Goal: Information Seeking & Learning: Learn about a topic

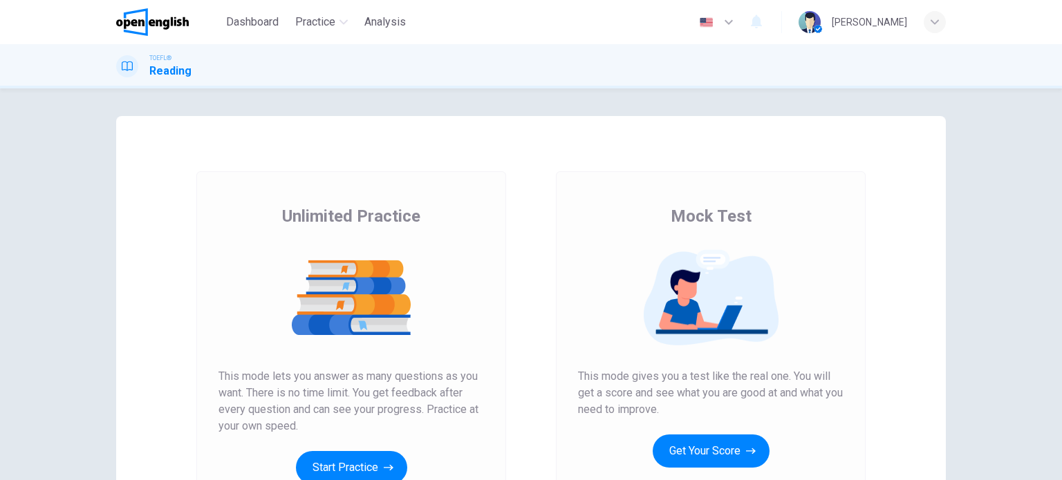
scroll to position [69, 0]
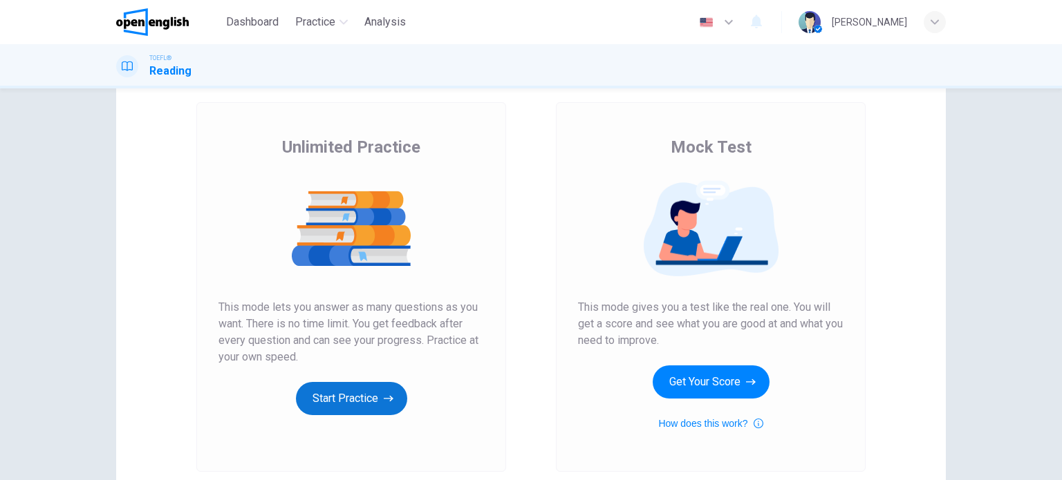
click at [342, 391] on button "Start Practice" at bounding box center [351, 398] width 111 height 33
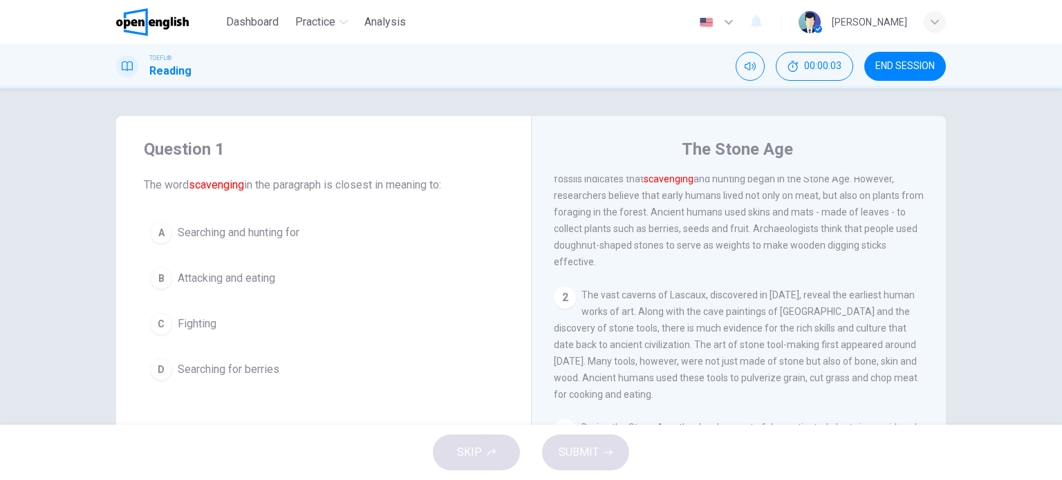
scroll to position [138, 0]
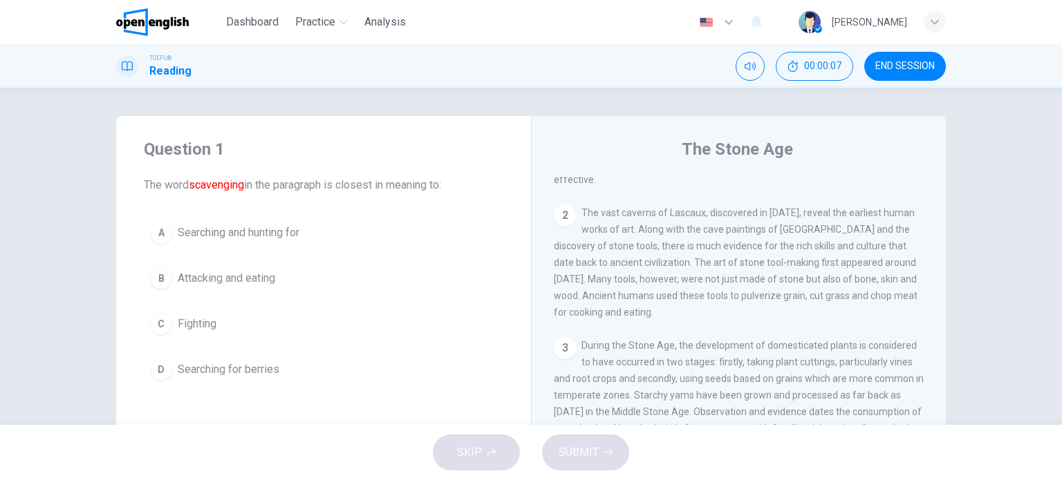
click at [953, 106] on div "Question 1 The word scavenging in the paragraph is closest in meaning to: A Sea…" at bounding box center [531, 256] width 1062 height 337
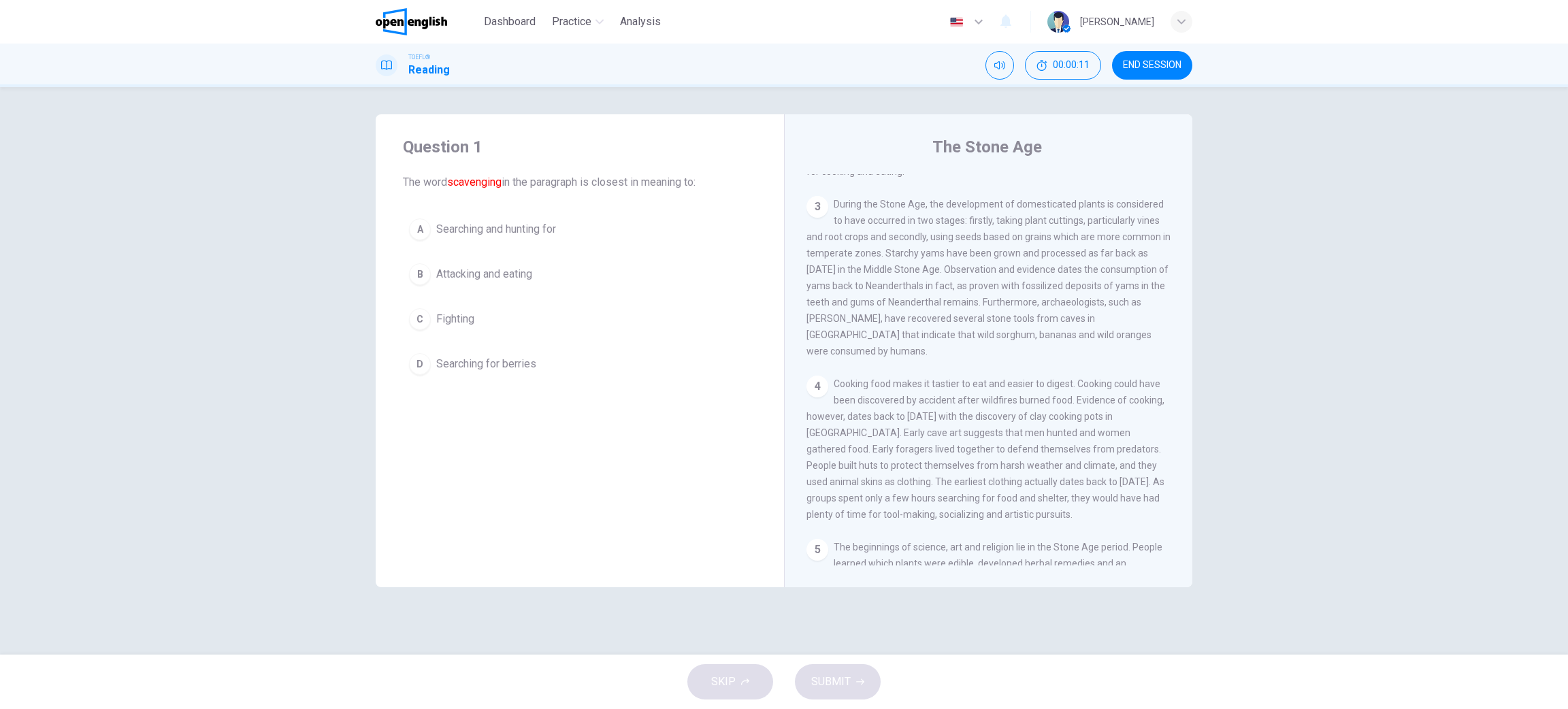
scroll to position [272, 0]
drag, startPoint x: 984, startPoint y: 2, endPoint x: 609, endPoint y: 408, distance: 552.7
click at [609, 408] on div "Question 1 The word scavenging in the paragraph is closest in meaning to: A Sea…" at bounding box center [580, 351] width 408 height 473
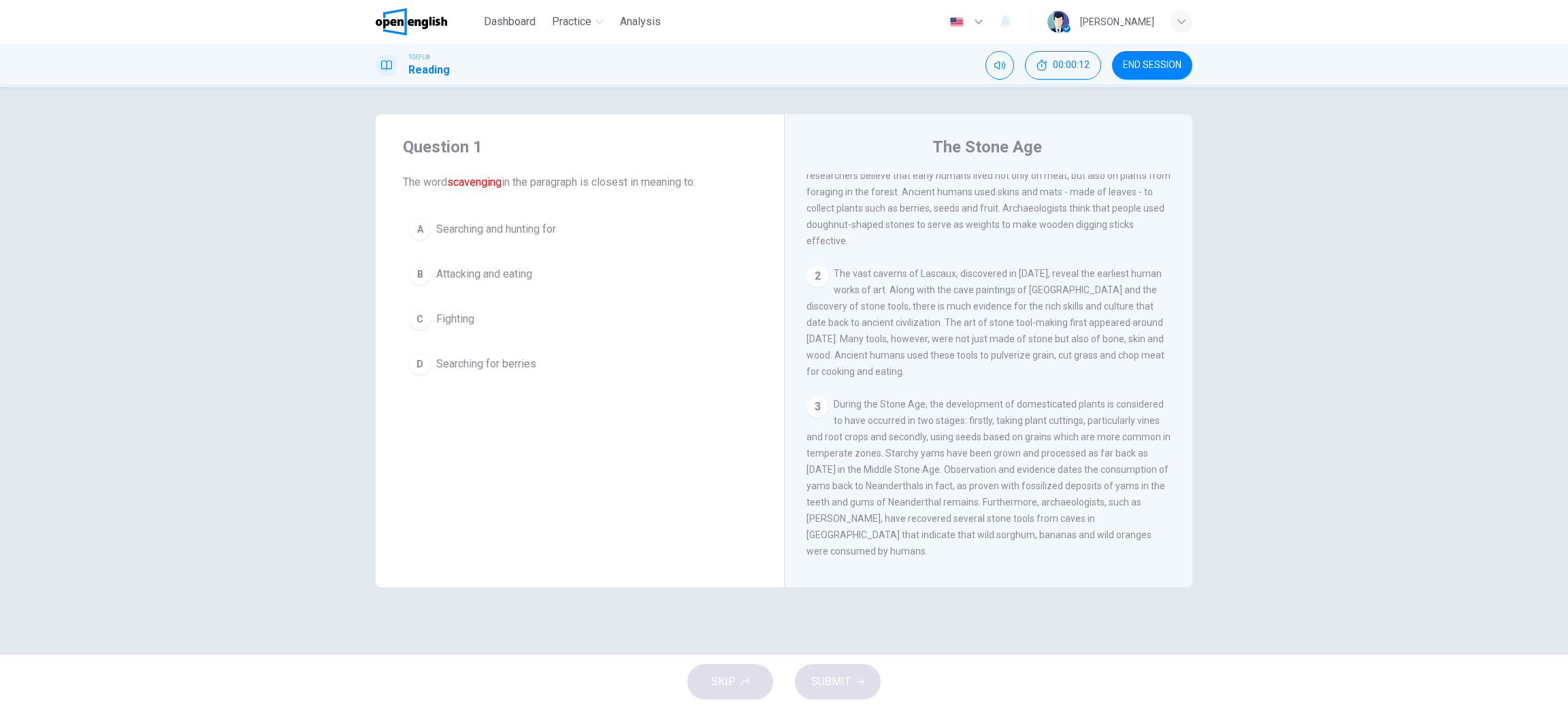
scroll to position [0, 0]
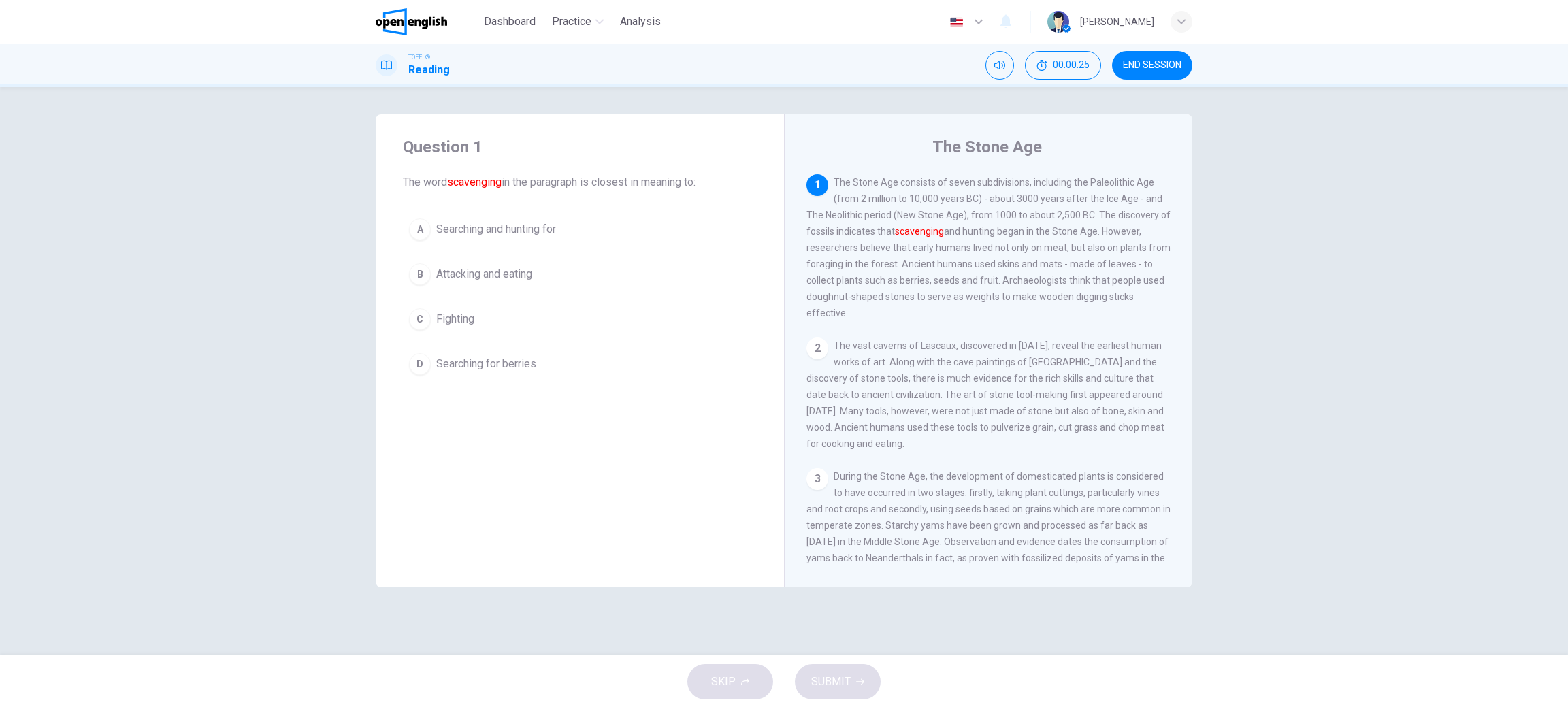
click at [1044, 209] on div "Question 1 The word scavenging in the paragraph is closest in meaning to: A Sea…" at bounding box center [784, 370] width 1568 height 567
drag, startPoint x: 1220, startPoint y: 472, endPoint x: 1223, endPoint y: 504, distance: 32.1
click at [1044, 473] on div "Question 1 The word scavenging in the paragraph is closest in meaning to: A Sea…" at bounding box center [784, 370] width 1568 height 567
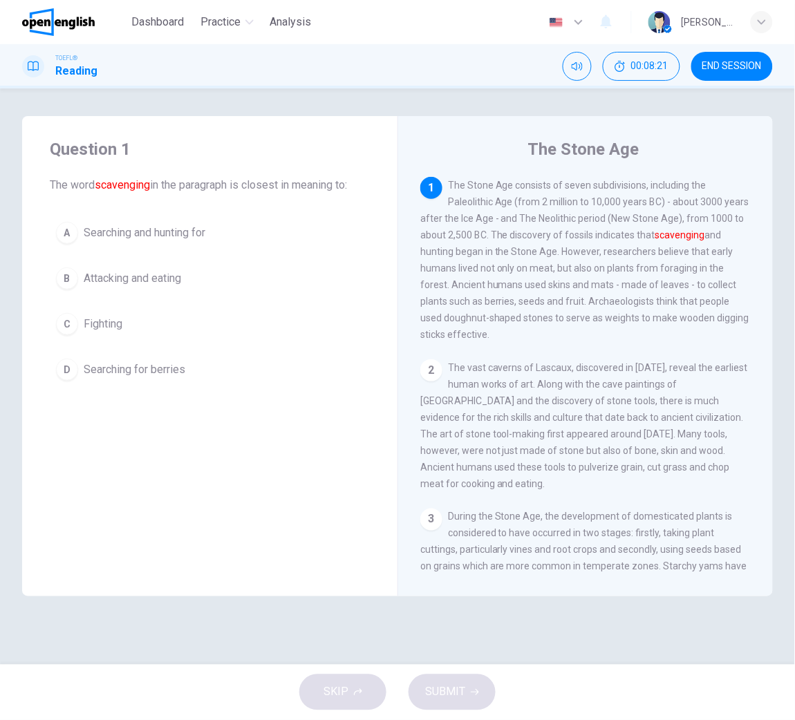
drag, startPoint x: 536, startPoint y: 152, endPoint x: 563, endPoint y: 195, distance: 50.6
click at [586, 181] on div "The Stone Age [DEMOGRAPHIC_DATA] The Stone Age consists of seven subdivisions, …" at bounding box center [584, 356] width 375 height 480
drag, startPoint x: 458, startPoint y: 190, endPoint x: 559, endPoint y: 194, distance: 100.3
click at [559, 194] on div "1 The Stone Age consists of seven subdivisions, including the Paleolithic Age (…" at bounding box center [585, 260] width 331 height 166
click at [509, 180] on span "The Stone Age consists of seven subdivisions, including the Paleolithic Age (fr…" at bounding box center [584, 260] width 329 height 160
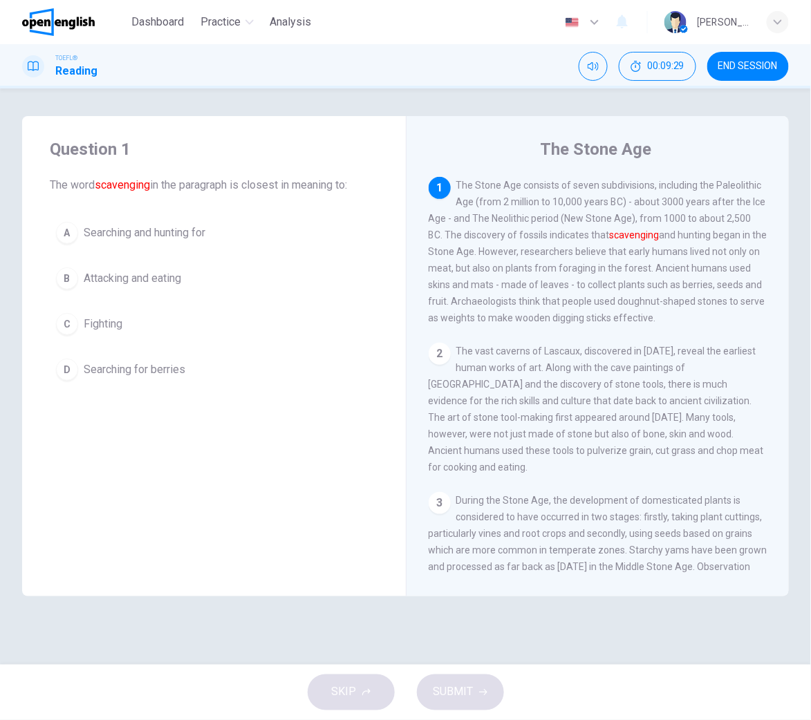
drag, startPoint x: 656, startPoint y: 333, endPoint x: 646, endPoint y: 324, distance: 13.7
click at [656, 326] on div "1 The Stone Age consists of seven subdivisions, including the Paleolithic Age (…" at bounding box center [598, 251] width 339 height 149
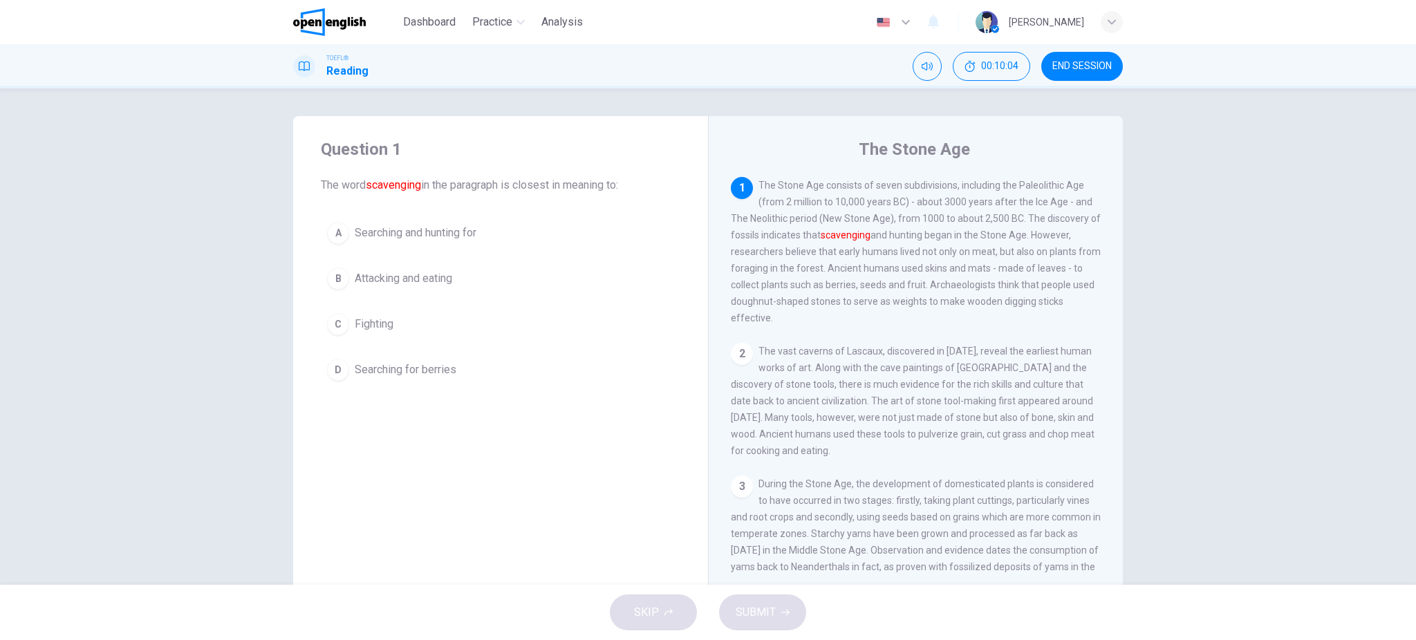
drag, startPoint x: 731, startPoint y: 185, endPoint x: 921, endPoint y: 308, distance: 226.8
click at [921, 308] on div "1 The Stone Age consists of seven subdivisions, including the Paleolithic Age (…" at bounding box center [916, 251] width 371 height 149
click at [856, 248] on div "1 The Stone Age consists of seven subdivisions, including the Paleolithic Age (…" at bounding box center [916, 251] width 371 height 149
click at [854, 243] on div "1 The Stone Age consists of seven subdivisions, including the Paleolithic Age (…" at bounding box center [916, 251] width 371 height 149
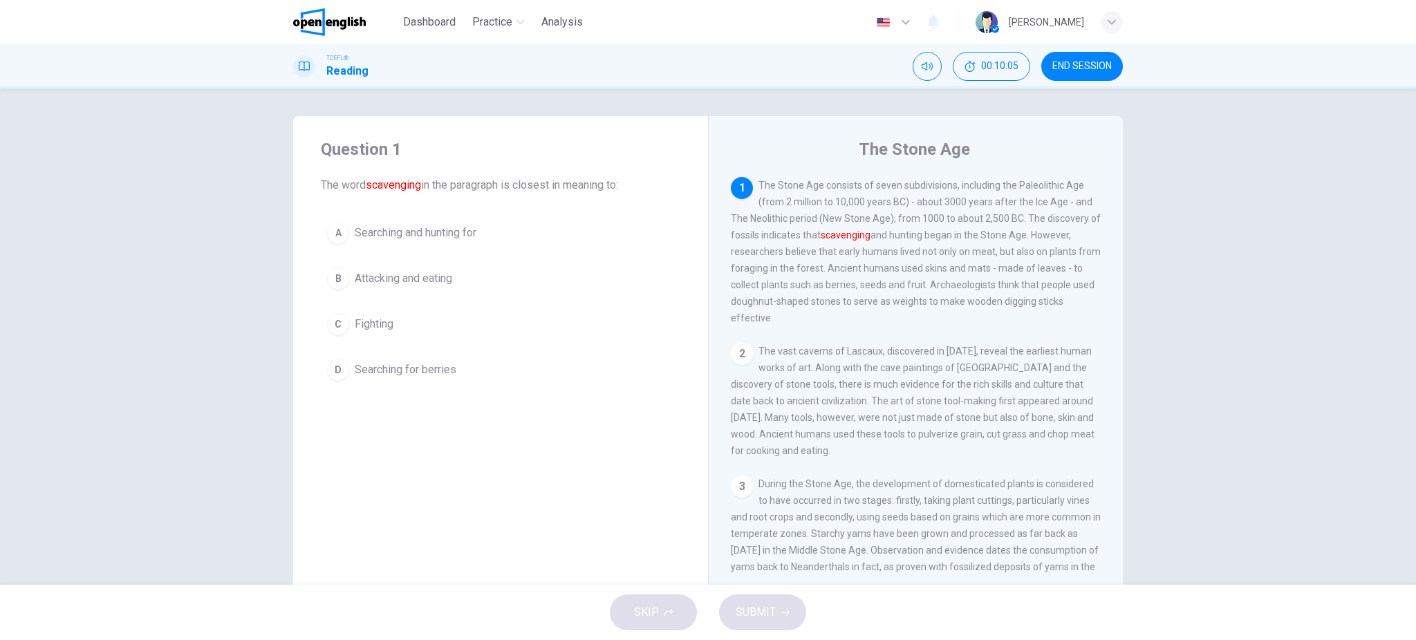
click at [854, 243] on div "1 The Stone Age consists of seven subdivisions, including the Paleolithic Age (…" at bounding box center [916, 251] width 371 height 149
click at [859, 233] on font "scavenging" at bounding box center [846, 234] width 50 height 11
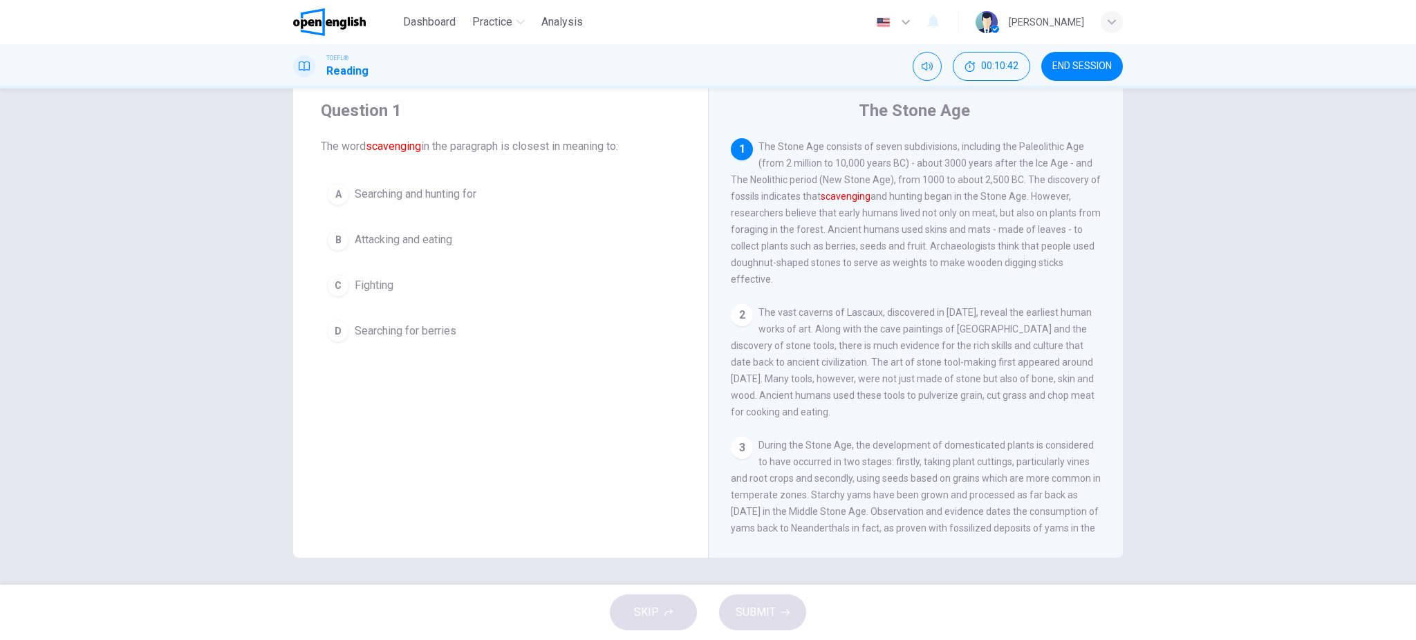
click at [842, 198] on font "scavenging" at bounding box center [846, 196] width 50 height 11
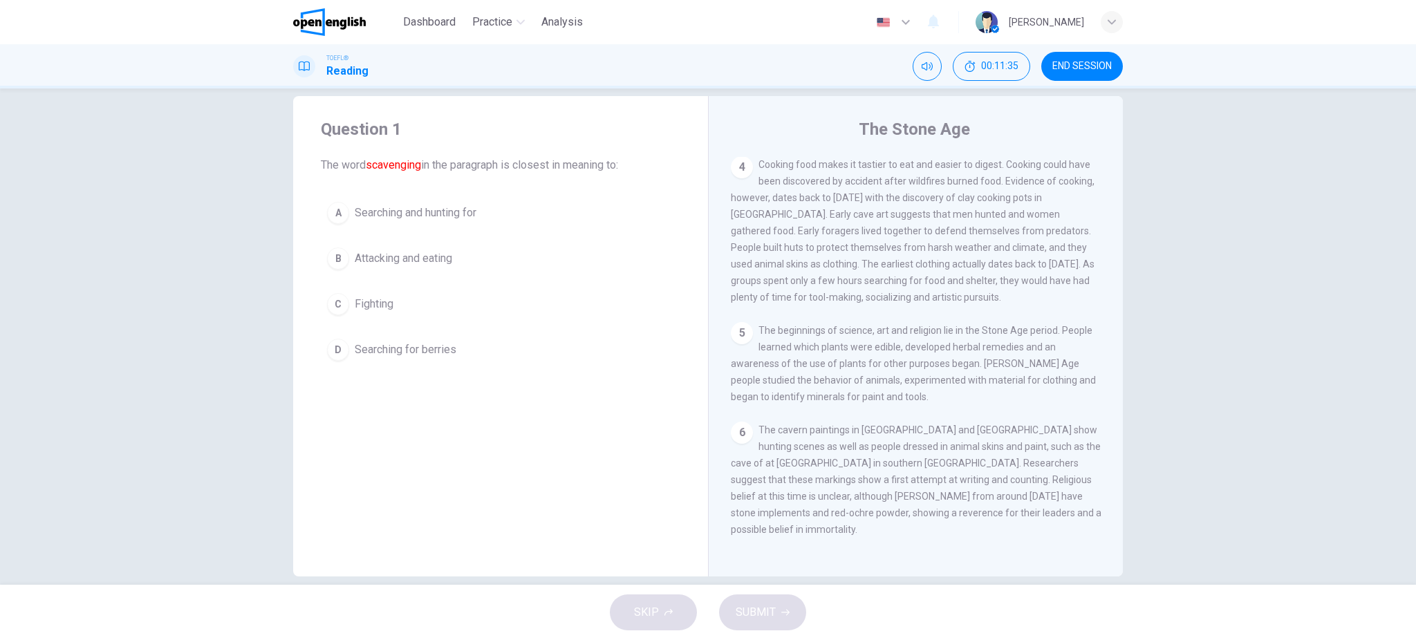
scroll to position [39, 0]
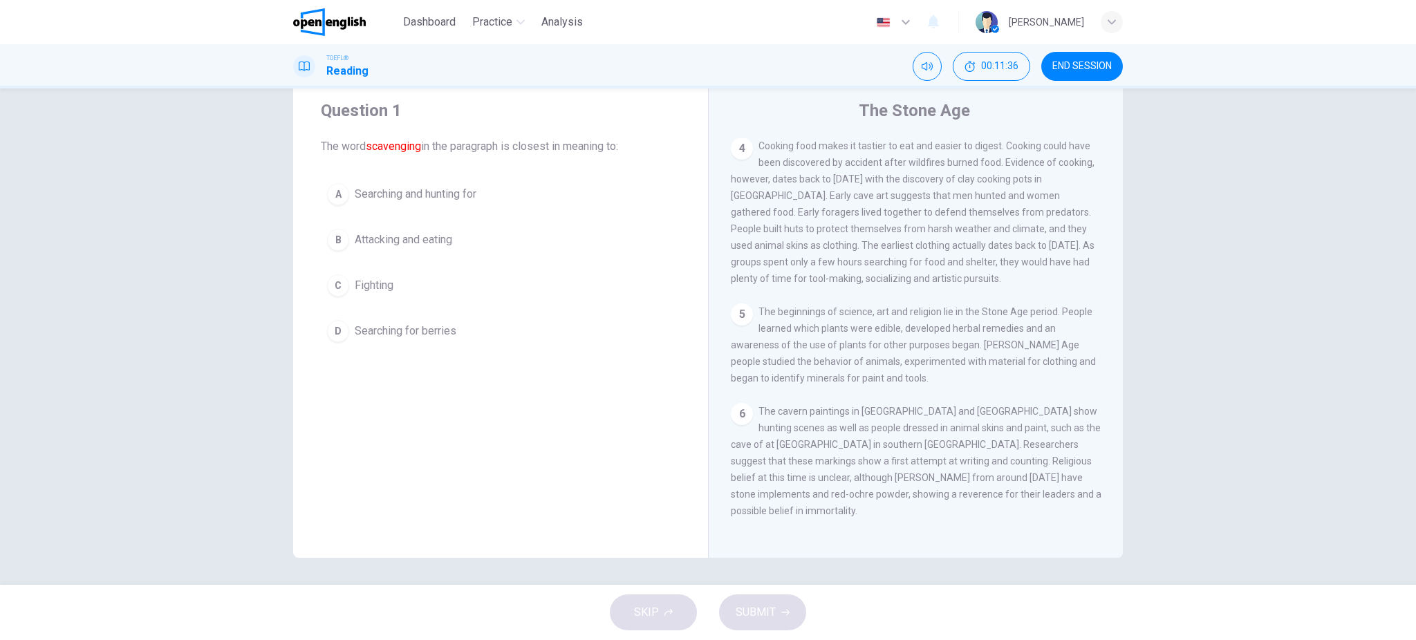
click at [338, 198] on div "A" at bounding box center [338, 194] width 22 height 22
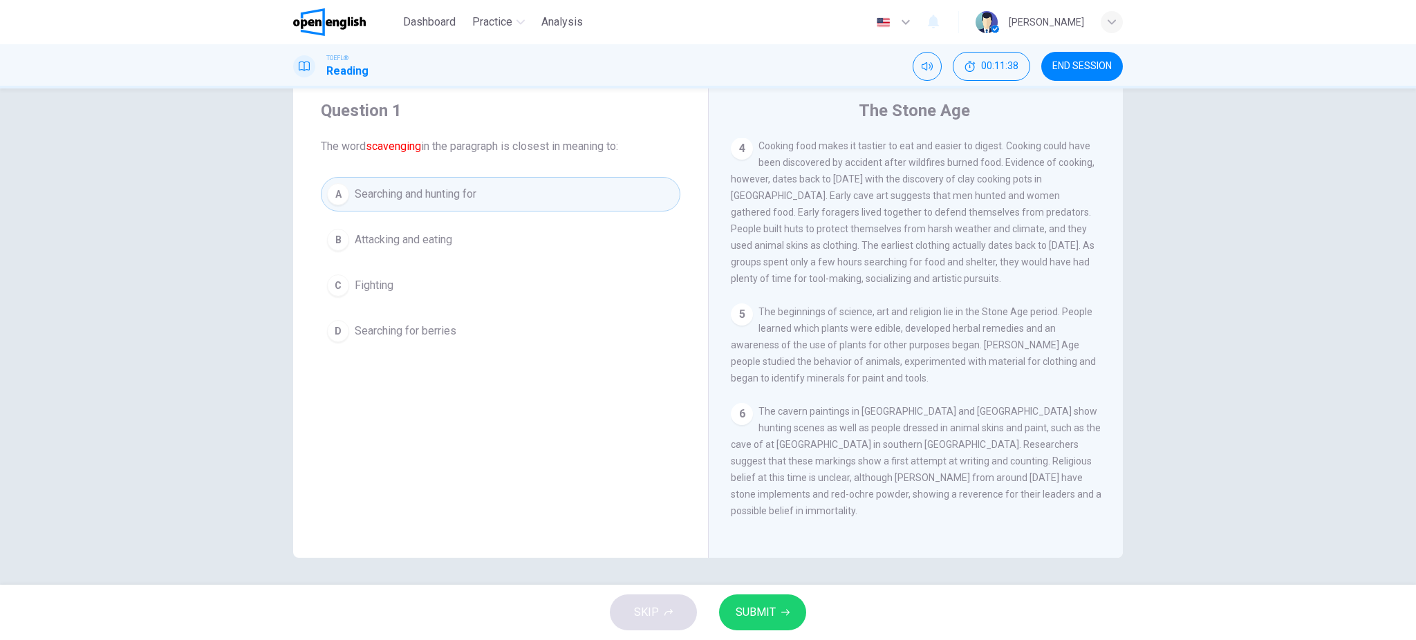
click at [763, 480] on span "SUBMIT" at bounding box center [755, 612] width 40 height 19
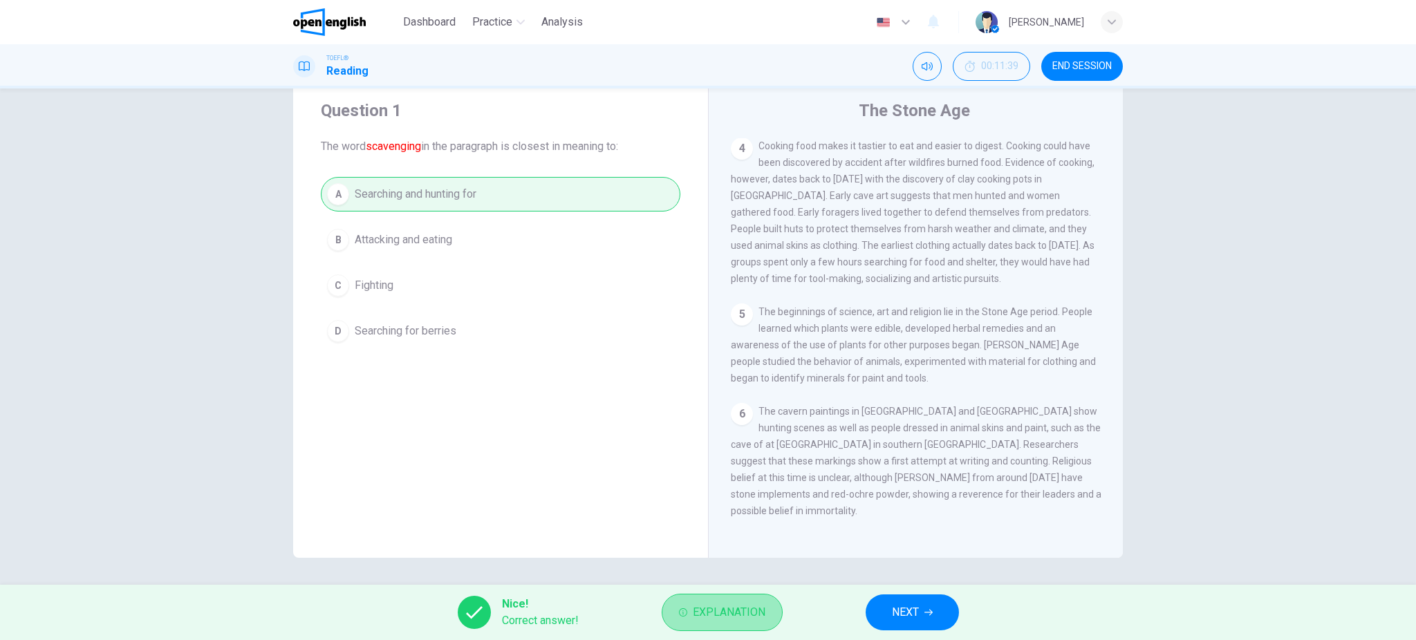
click at [700, 480] on span "Explanation" at bounding box center [729, 612] width 73 height 19
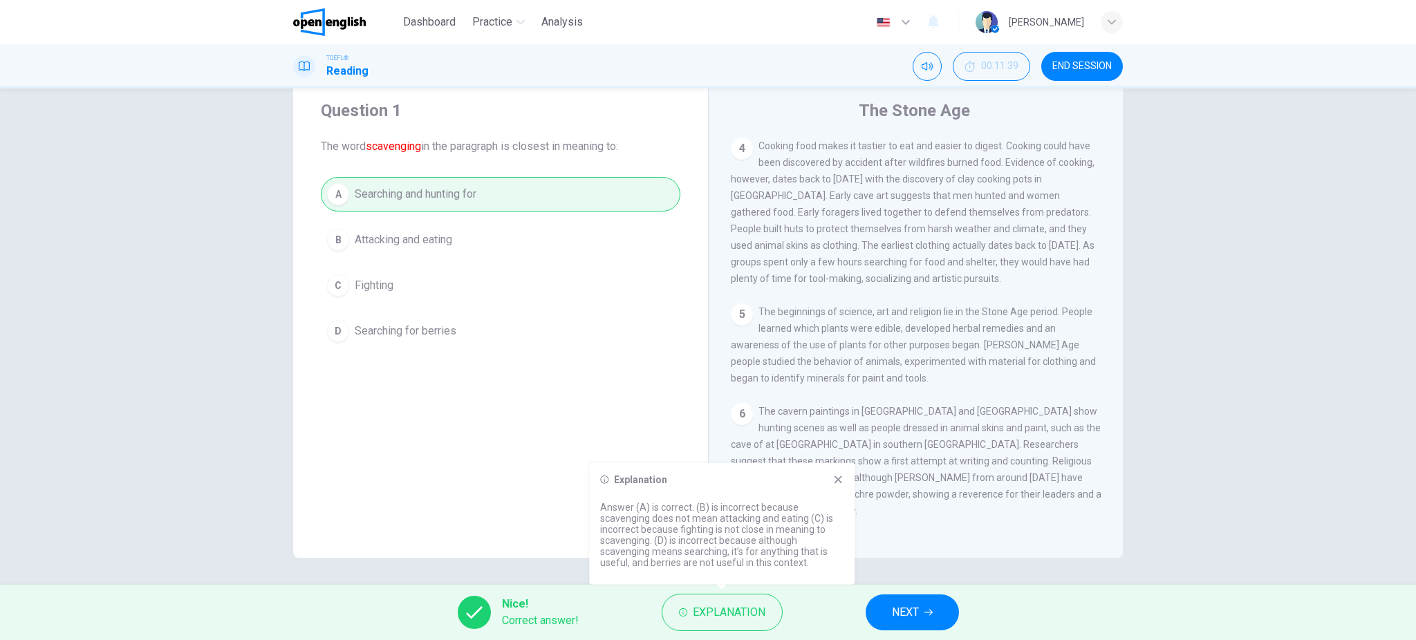
click at [661, 372] on div "Question 1 The word scavenging in the paragraph is closest in meaning to: A Sea…" at bounding box center [500, 317] width 415 height 480
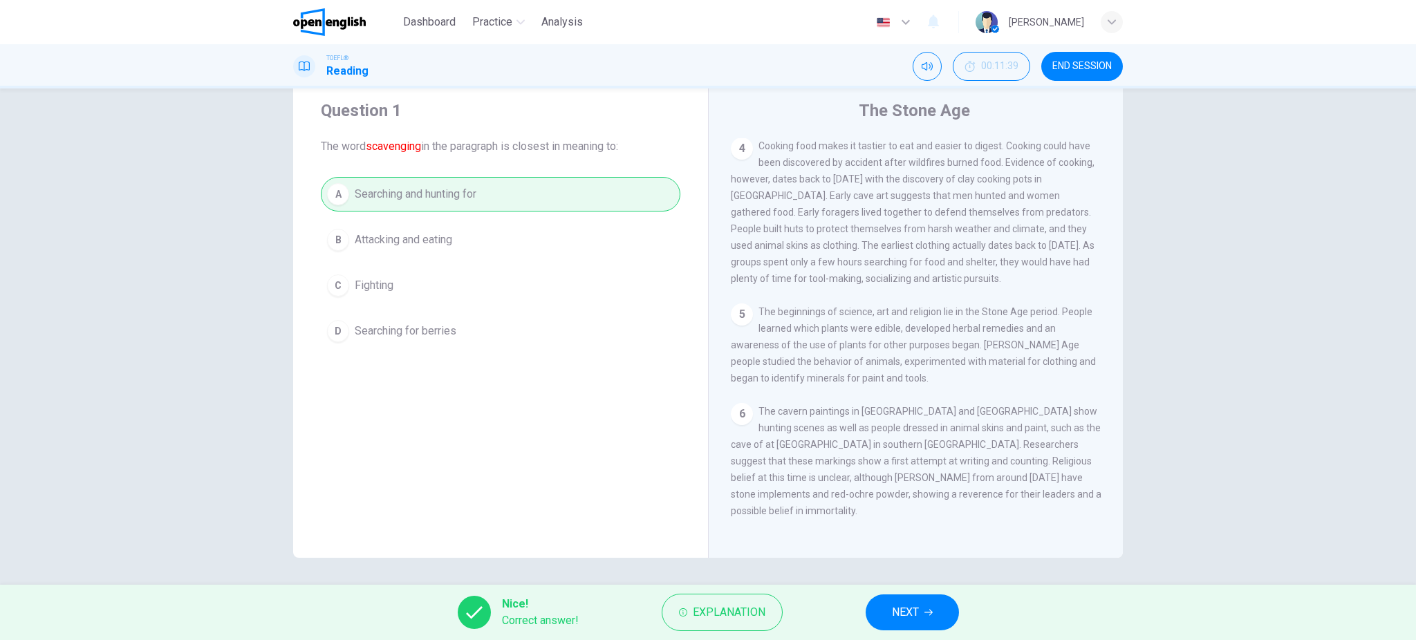
click at [909, 480] on button "NEXT" at bounding box center [911, 612] width 93 height 36
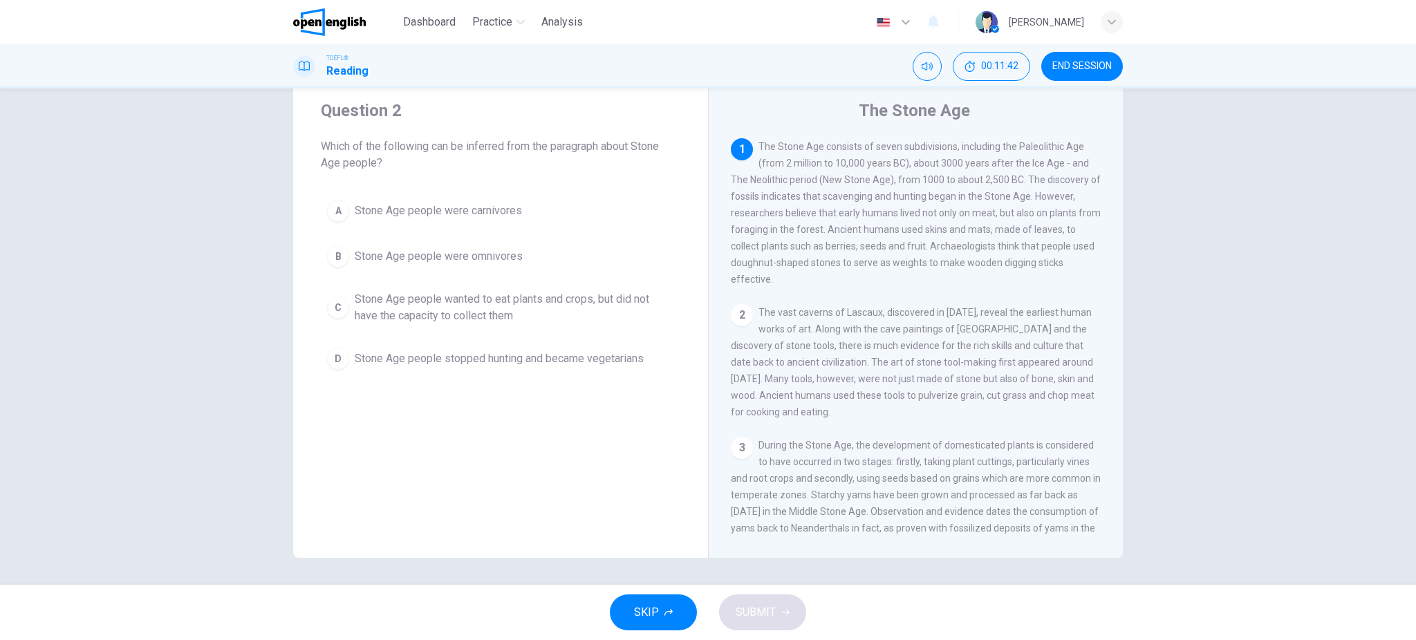
scroll to position [499, 0]
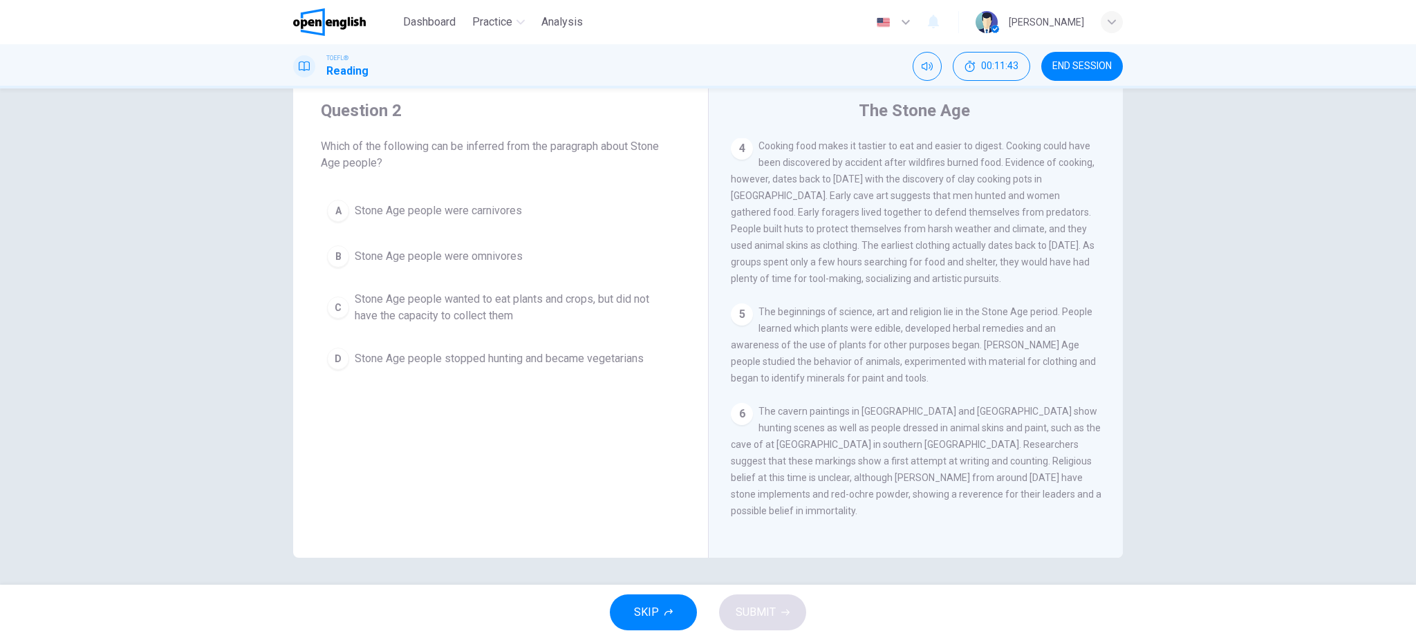
click at [899, 119] on h4 "The Stone Age" at bounding box center [914, 111] width 111 height 22
drag, startPoint x: 319, startPoint y: 139, endPoint x: 416, endPoint y: 149, distance: 98.0
click at [416, 149] on span "Which of the following can be inferred from the paragraph about Stone Age peopl…" at bounding box center [500, 154] width 359 height 33
click at [416, 153] on span "Which of the following can be inferred from the paragraph about Stone Age peopl…" at bounding box center [500, 154] width 359 height 33
click at [449, 305] on span "Stone Age people wanted to eat plants and crops, but did not have the capacity …" at bounding box center [514, 307] width 319 height 33
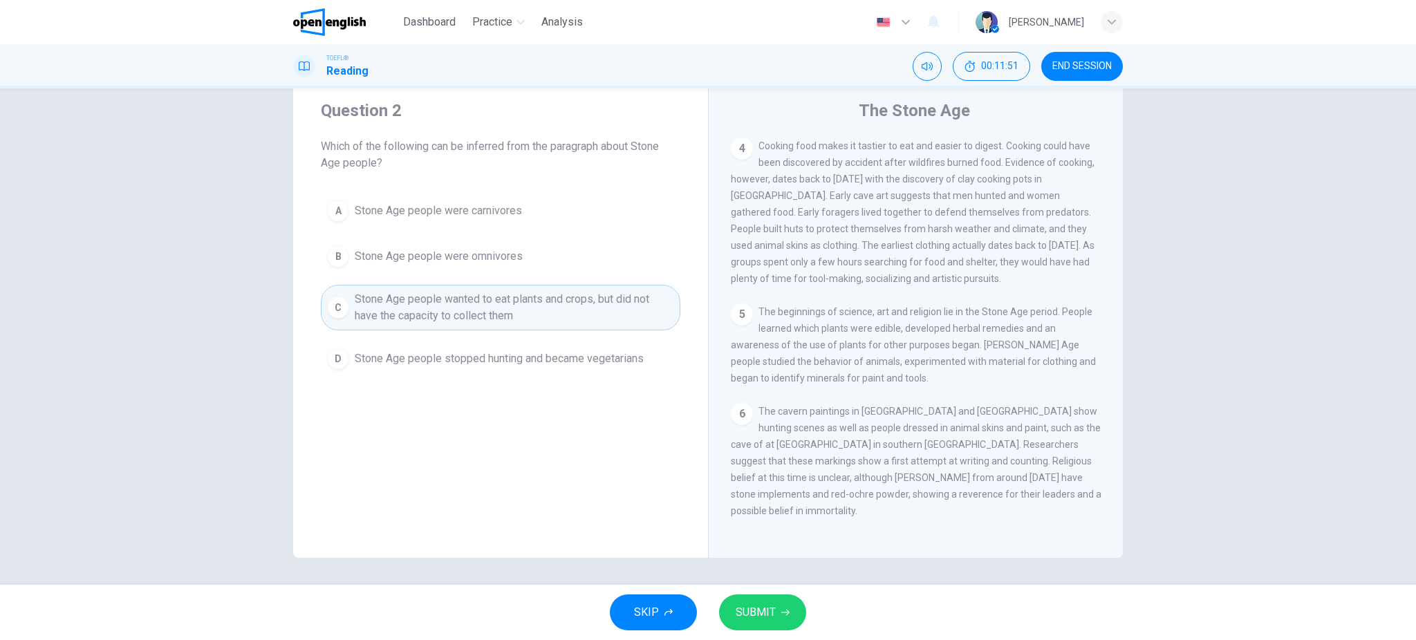
click at [753, 480] on button "SUBMIT" at bounding box center [762, 612] width 87 height 36
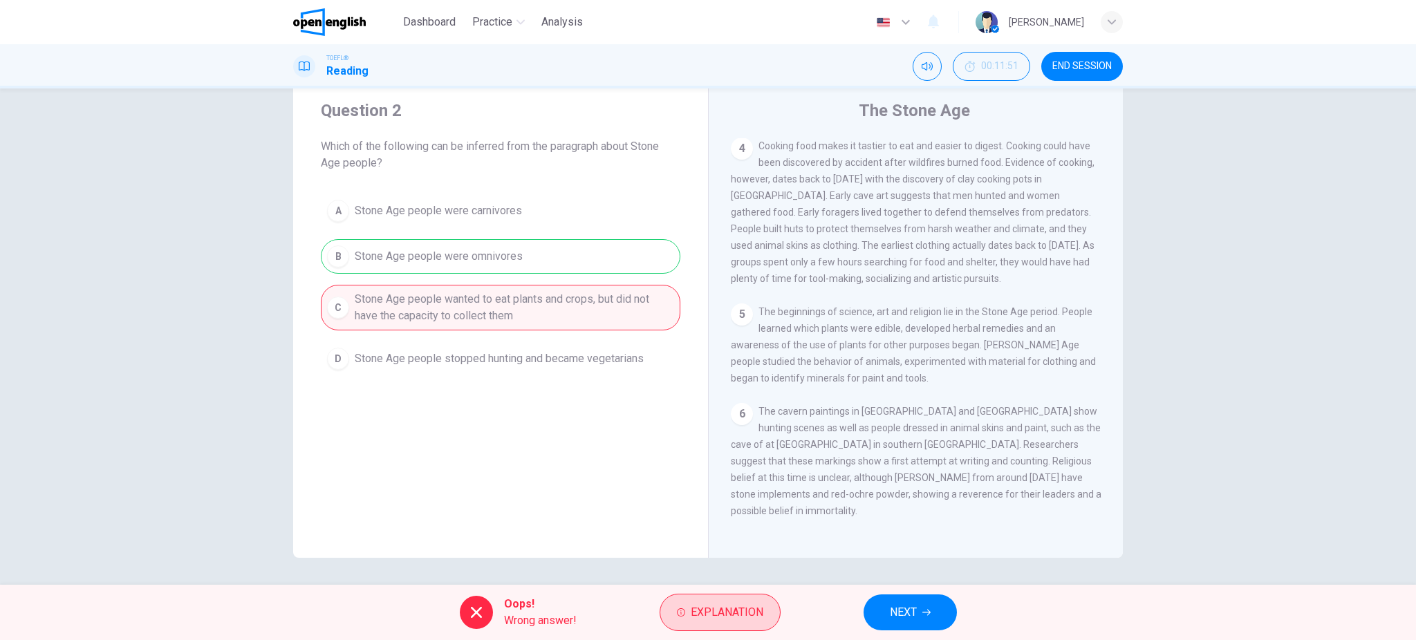
click at [747, 480] on span "Explanation" at bounding box center [727, 612] width 73 height 19
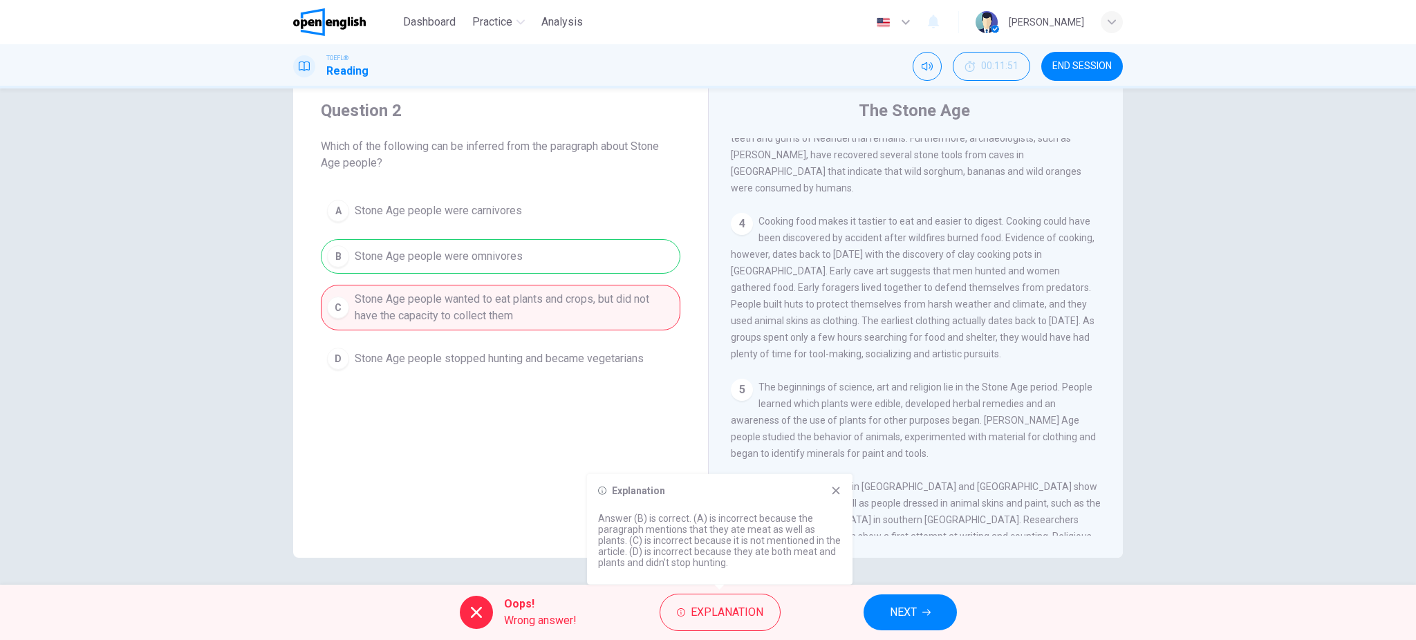
scroll to position [0, 0]
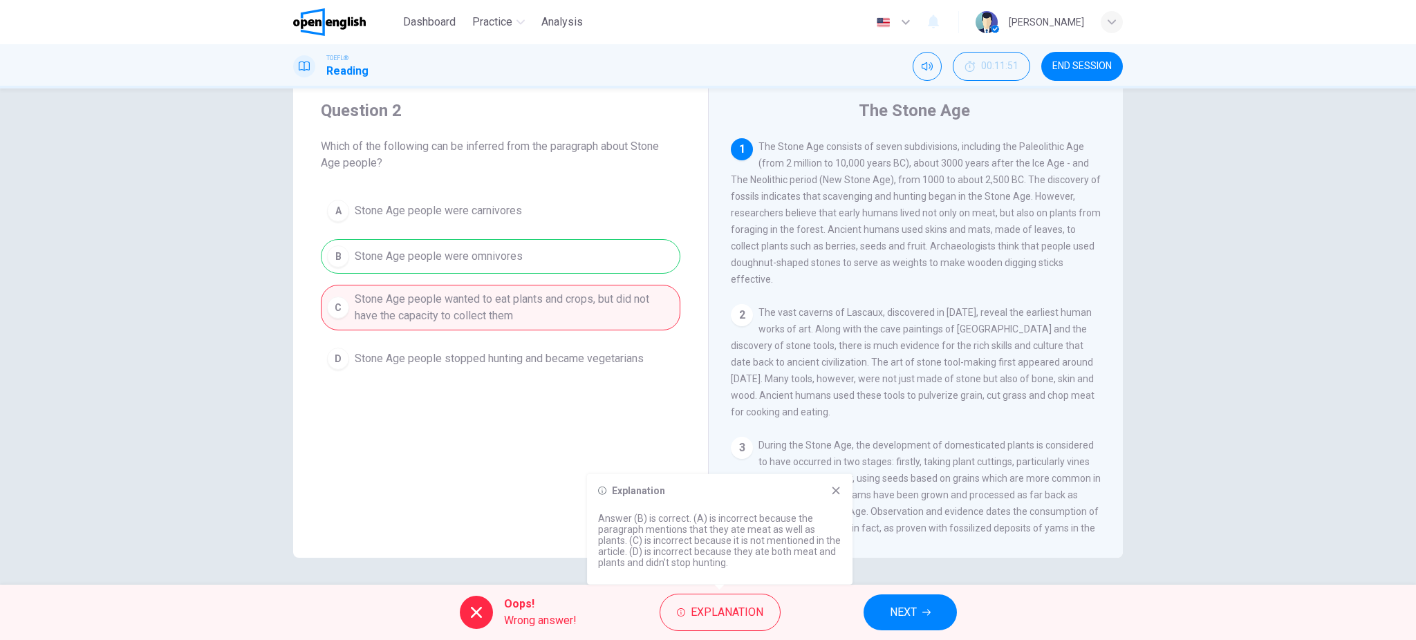
click at [1061, 244] on div "Question 2 Which of the following can be inferred from the paragraph about Ston…" at bounding box center [708, 336] width 1416 height 496
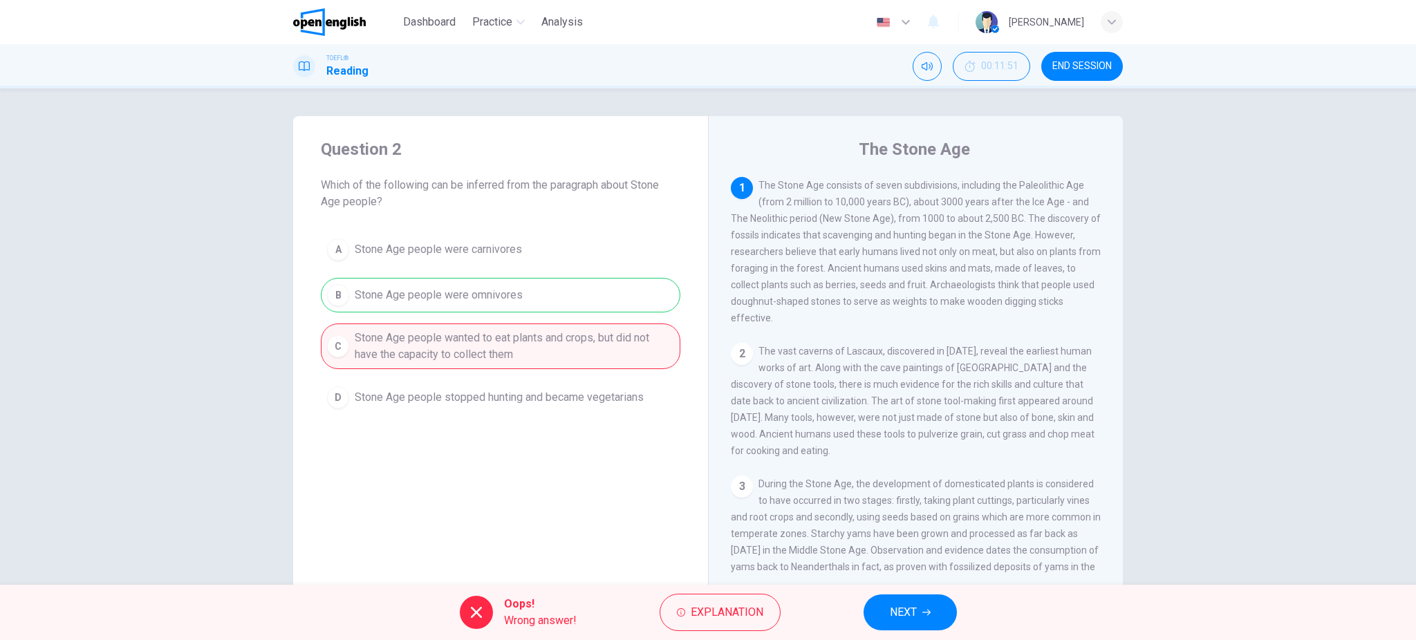
scroll to position [39, 0]
